Goal: Task Accomplishment & Management: Manage account settings

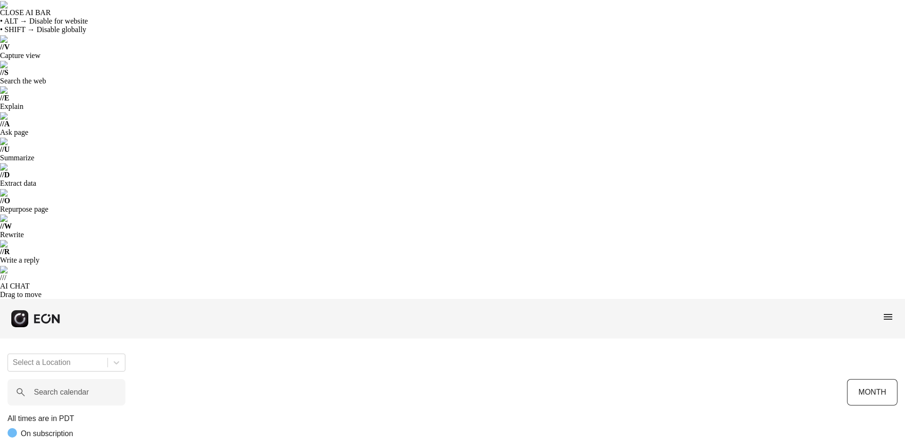
scroll to position [0, 156]
drag, startPoint x: 0, startPoint y: 0, endPoint x: 593, endPoint y: 311, distance: 669.6
drag, startPoint x: 558, startPoint y: 269, endPoint x: 652, endPoint y: 279, distance: 94.8
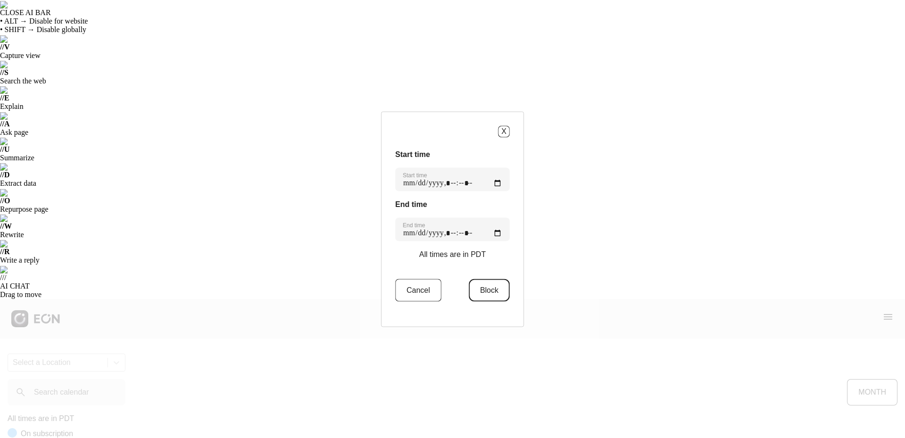
click at [490, 287] on button "Block" at bounding box center [488, 290] width 41 height 23
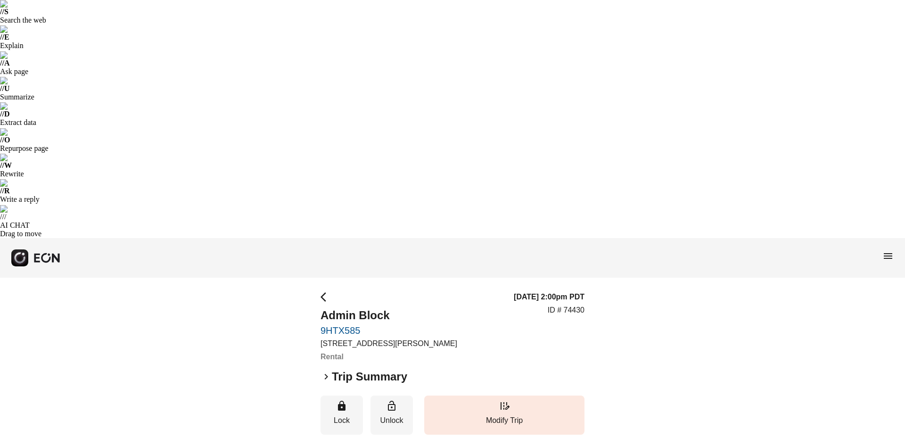
scroll to position [63, 0]
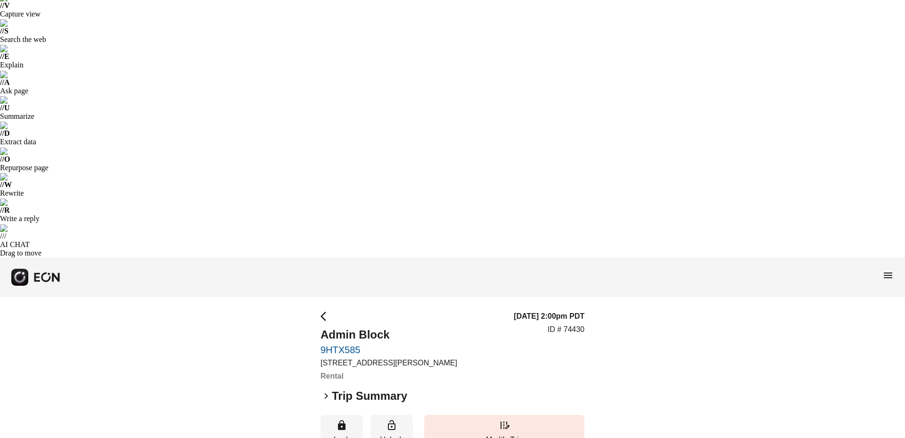
scroll to position [0, 0]
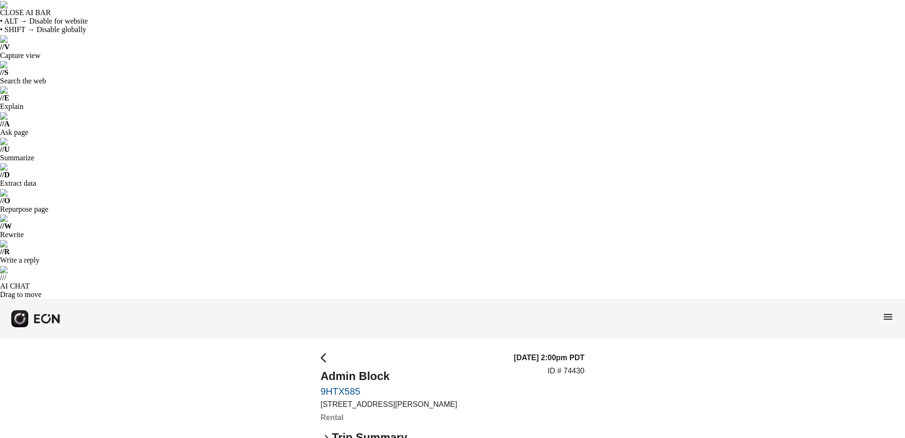
click at [326, 352] on span "arrow_back_ios" at bounding box center [326, 357] width 11 height 11
click at [324, 352] on span "arrow_back_ios" at bounding box center [326, 357] width 11 height 11
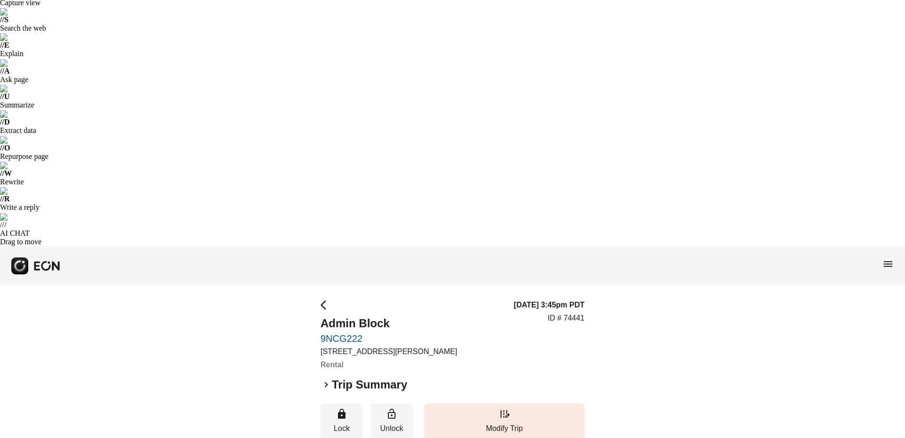
scroll to position [63, 0]
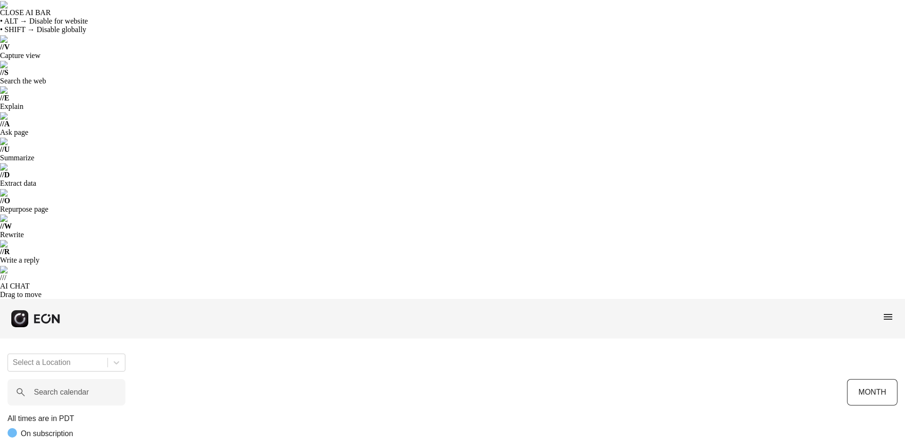
scroll to position [0, 156]
drag, startPoint x: 640, startPoint y: 307, endPoint x: 625, endPoint y: 309, distance: 14.7
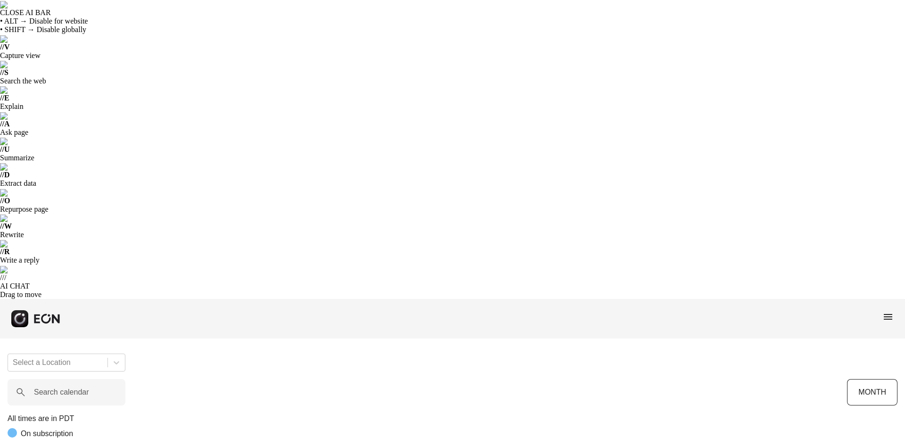
drag, startPoint x: 549, startPoint y: 269, endPoint x: 683, endPoint y: 279, distance: 134.7
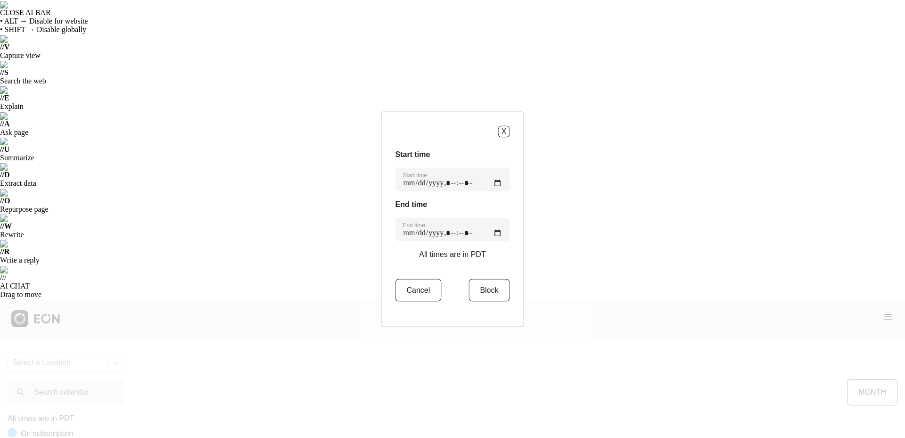
click at [459, 255] on p "All times are in PDT" at bounding box center [452, 253] width 66 height 11
click at [461, 178] on time "Start time" at bounding box center [452, 179] width 115 height 24
click at [503, 128] on button "X" at bounding box center [504, 131] width 12 height 12
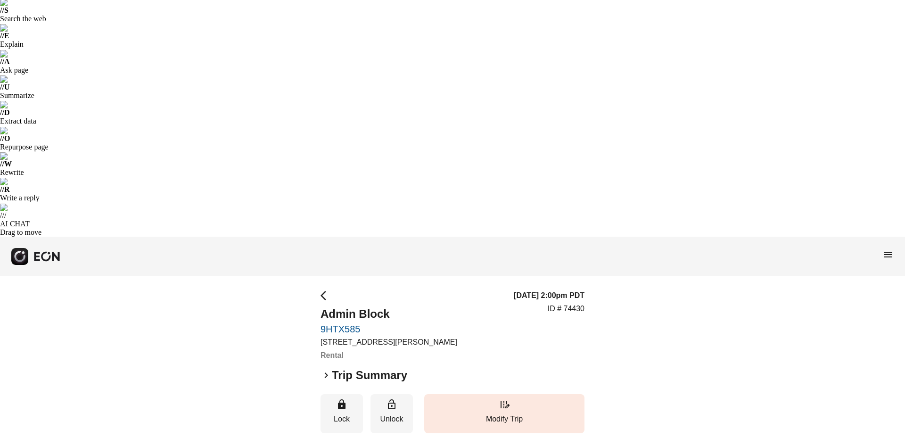
scroll to position [63, 0]
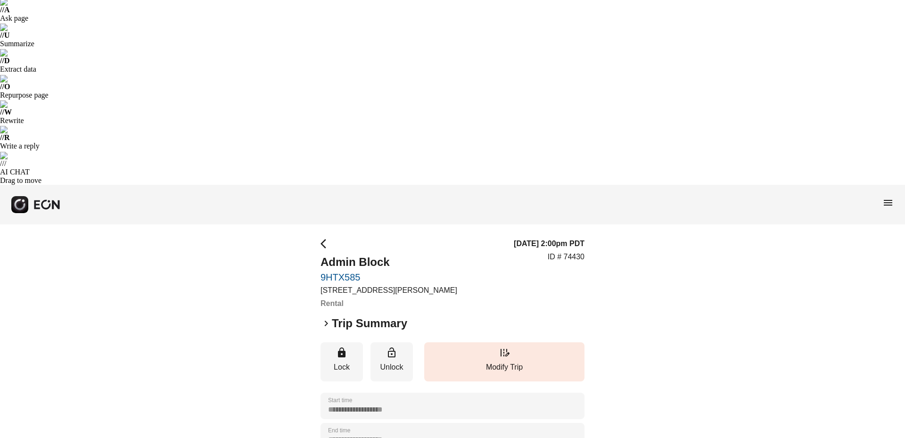
scroll to position [115, 0]
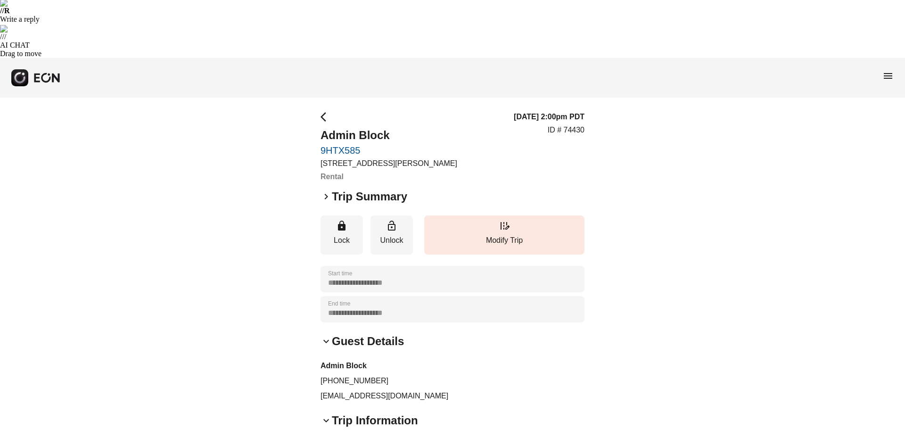
scroll to position [273, 0]
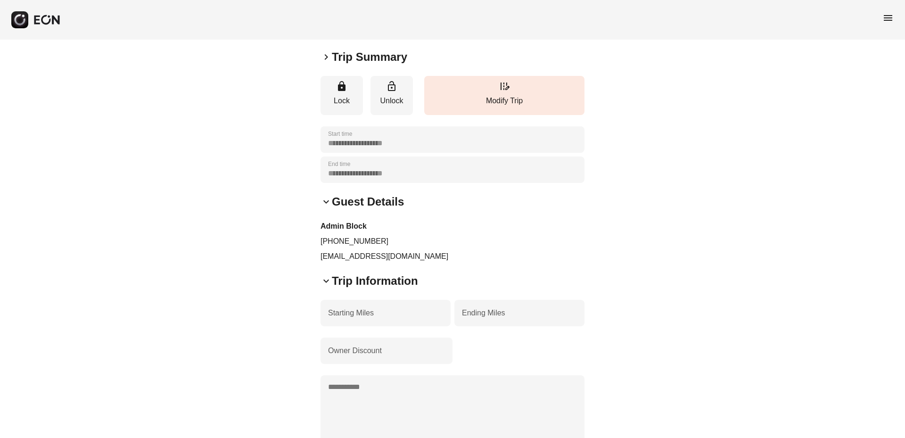
scroll to position [385, 0]
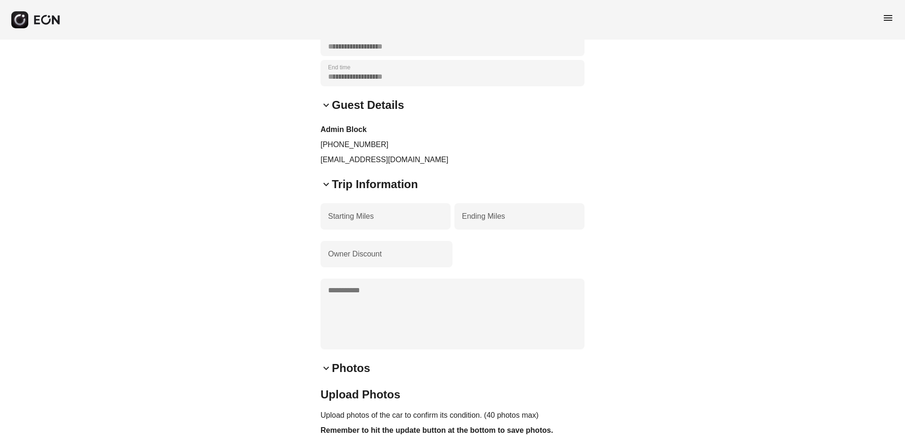
scroll to position [478, 0]
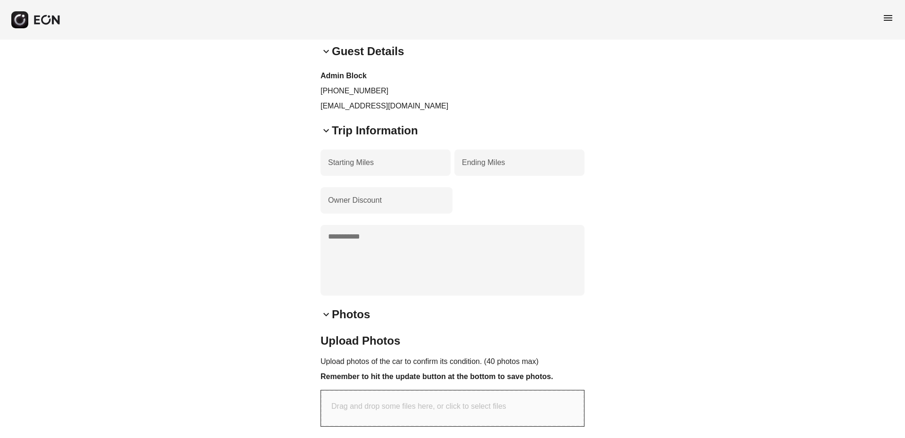
scroll to position [571, 0]
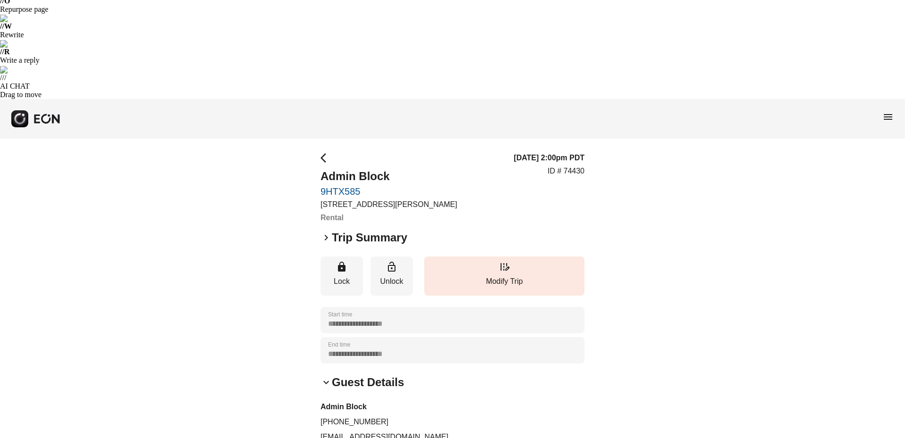
scroll to position [0, 0]
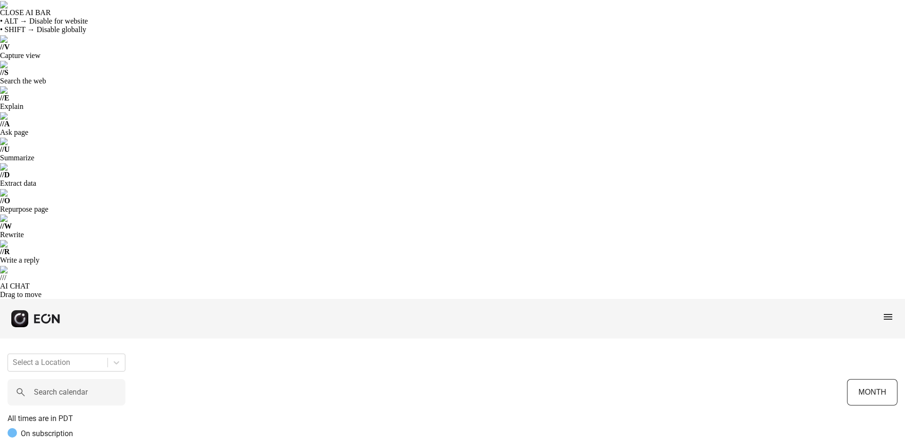
scroll to position [0, 247]
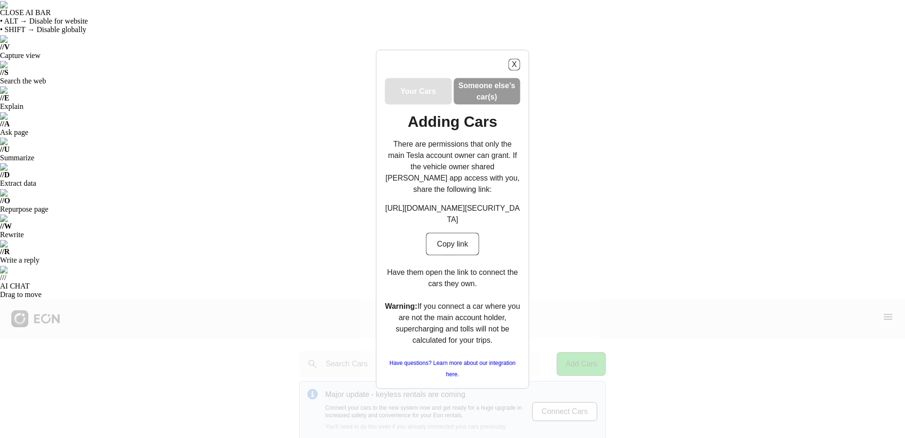
scroll to position [1, 0]
